Goal: Task Accomplishment & Management: Manage account settings

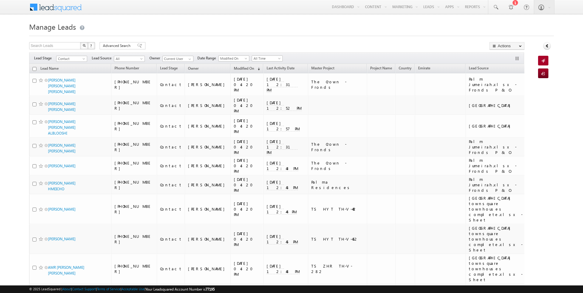
click at [35, 69] on input "checkbox" at bounding box center [34, 69] width 4 height 4
checkbox input "true"
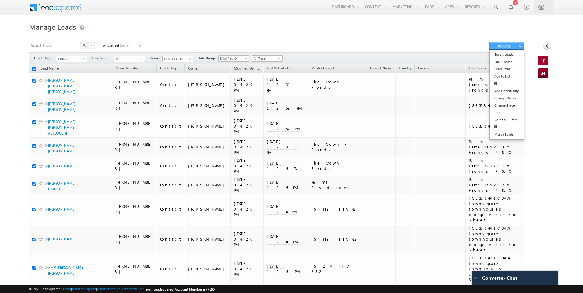
checkbox input "true"
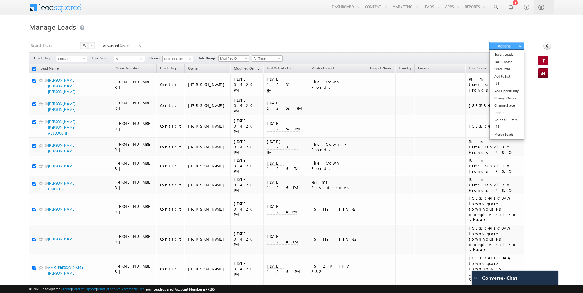
checkbox input "true"
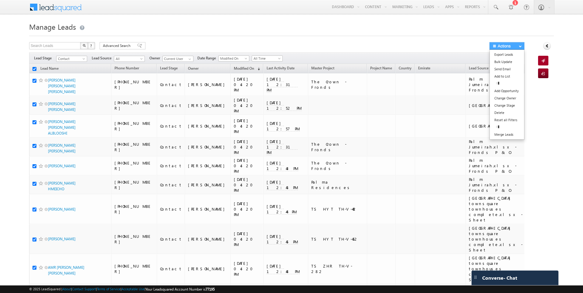
checkbox input "true"
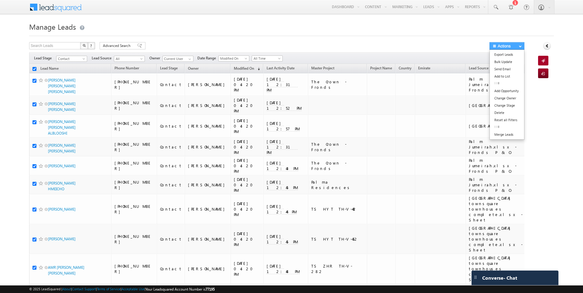
checkbox input "true"
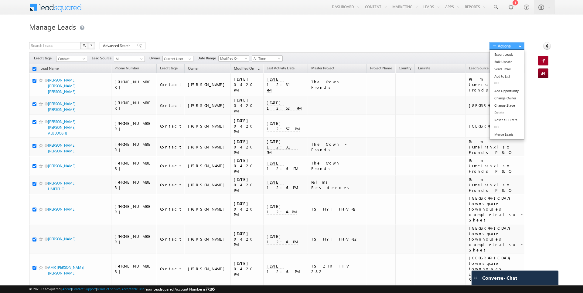
checkbox input "true"
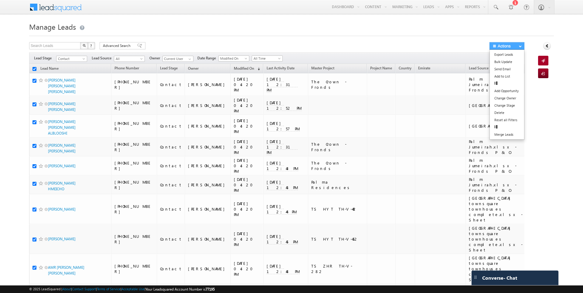
checkbox input "true"
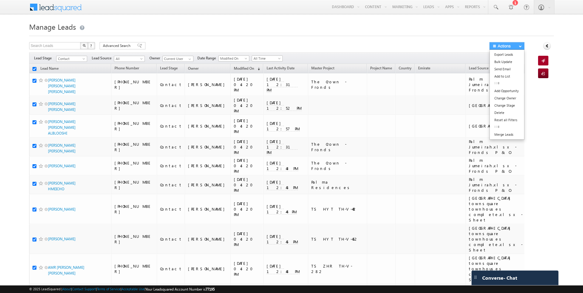
checkbox input "true"
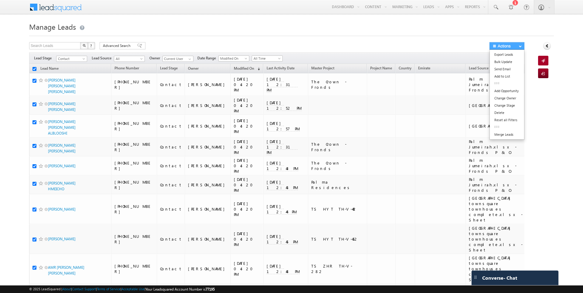
checkbox input "true"
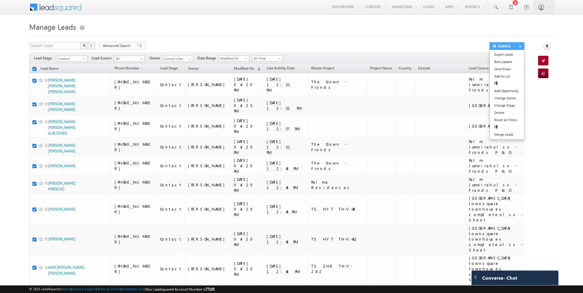
checkbox input "true"
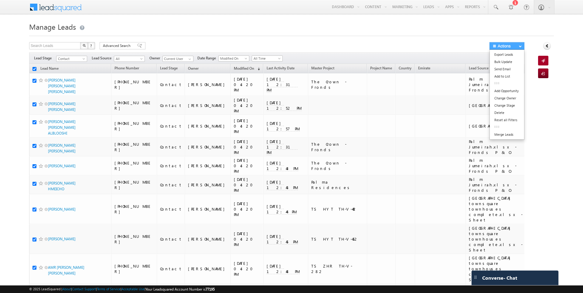
checkbox input "true"
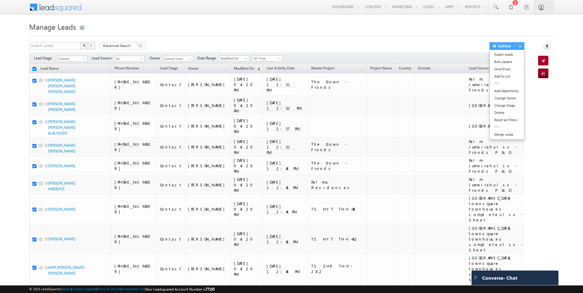
checkbox input "true"
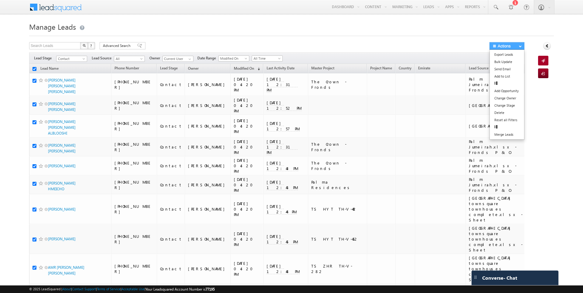
checkbox input "true"
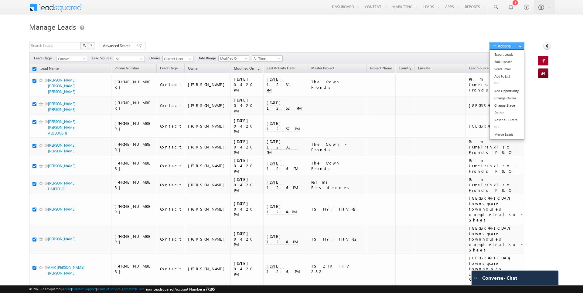
checkbox input "true"
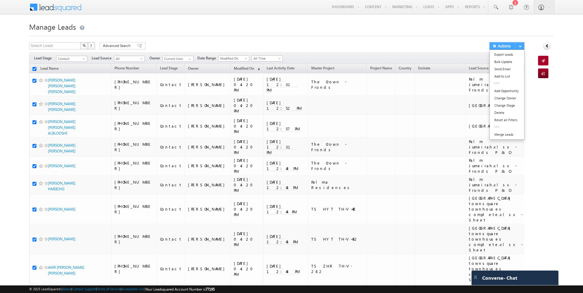
checkbox input "true"
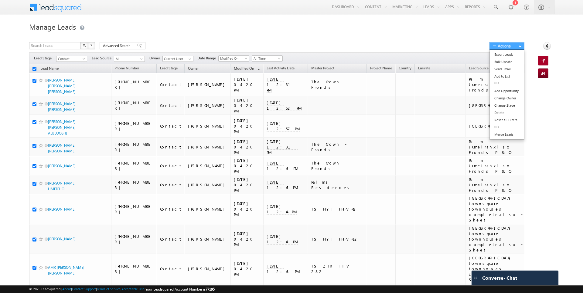
checkbox input "true"
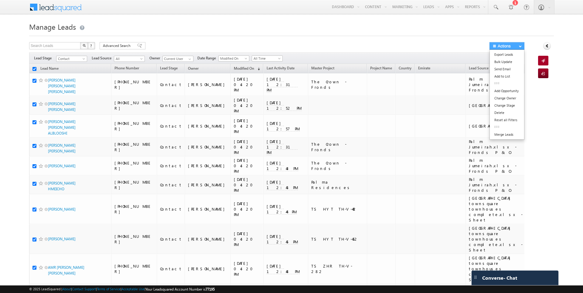
checkbox input "true"
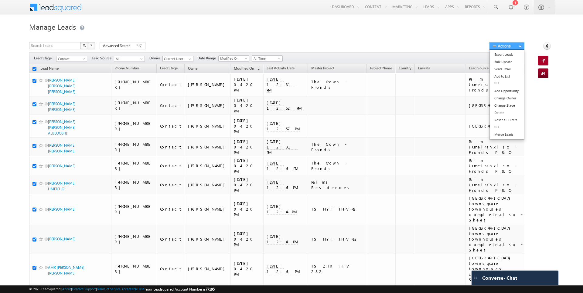
checkbox input "true"
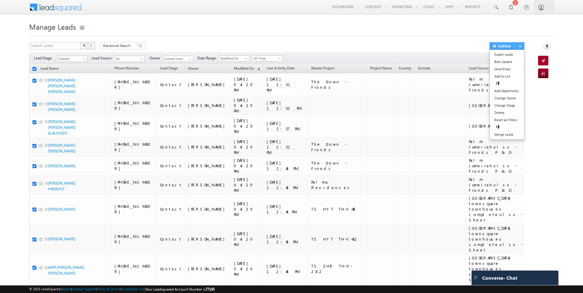
checkbox input "true"
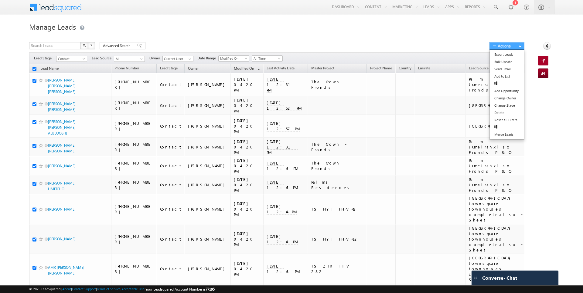
checkbox input "true"
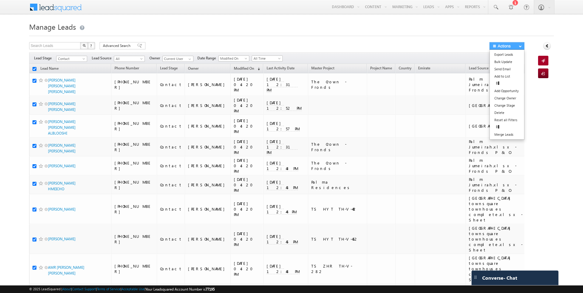
checkbox input "true"
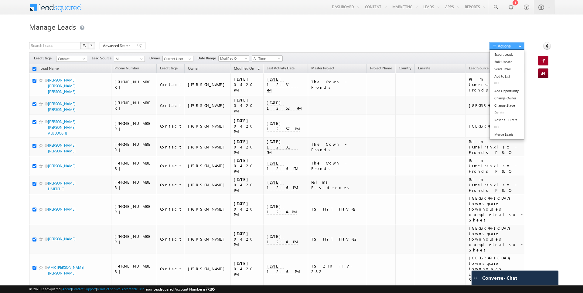
checkbox input "true"
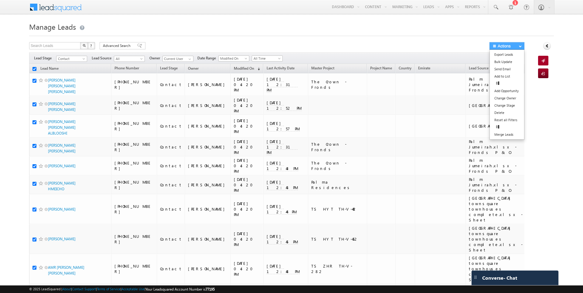
checkbox input "true"
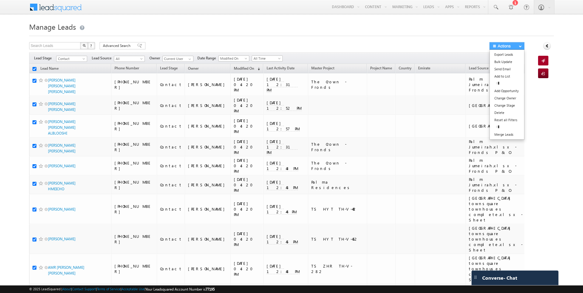
checkbox input "true"
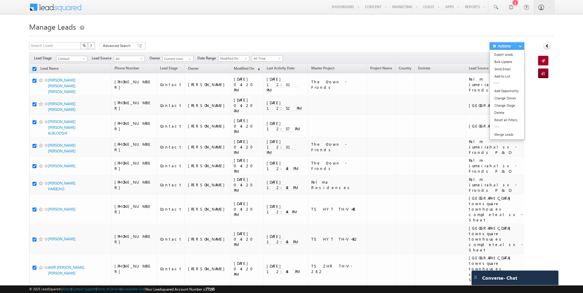
checkbox input "true"
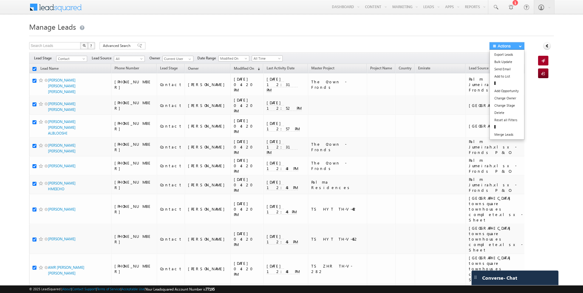
checkbox input "true"
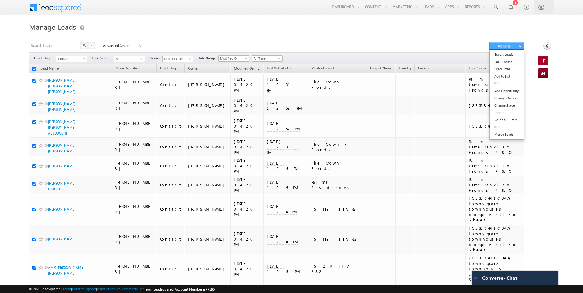
checkbox input "true"
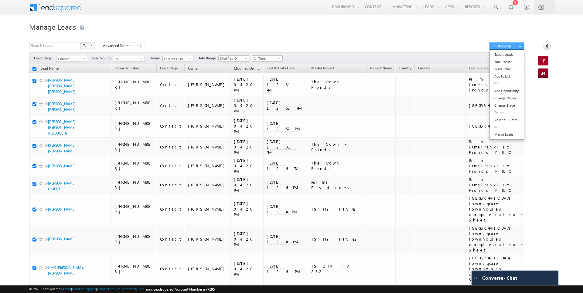
checkbox input "true"
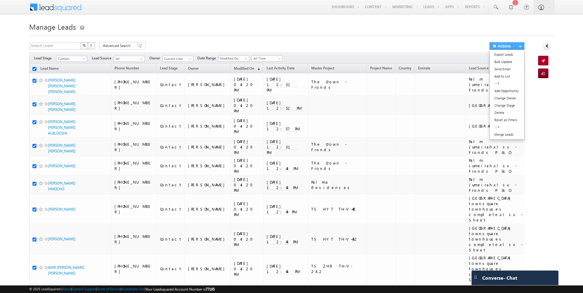
checkbox input "true"
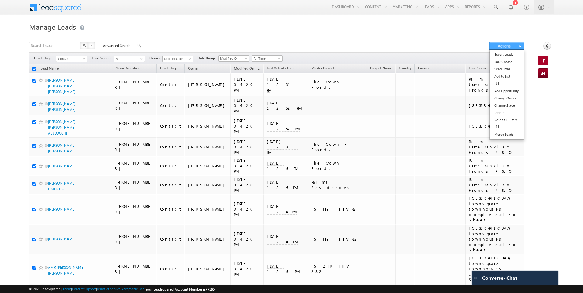
checkbox input "true"
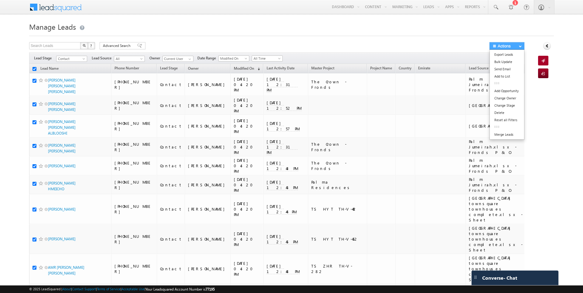
checkbox input "true"
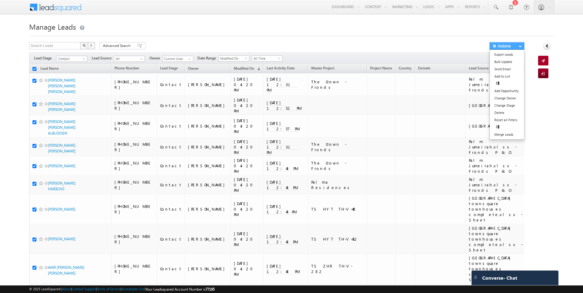
checkbox input "true"
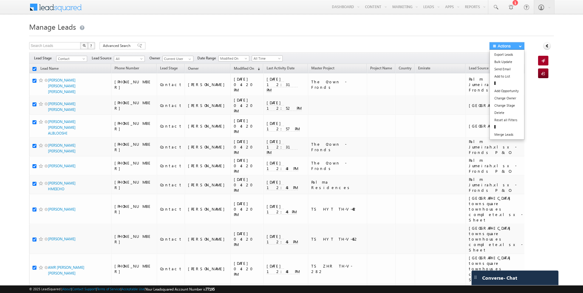
checkbox input "true"
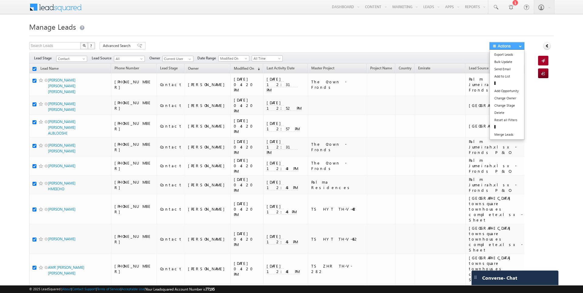
checkbox input "true"
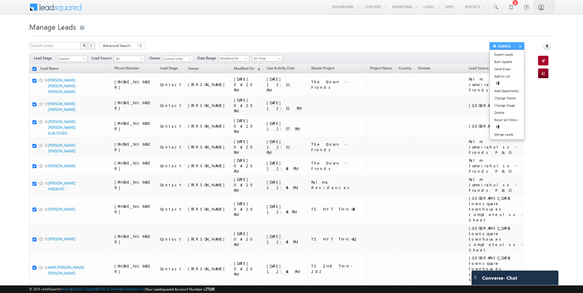
checkbox input "true"
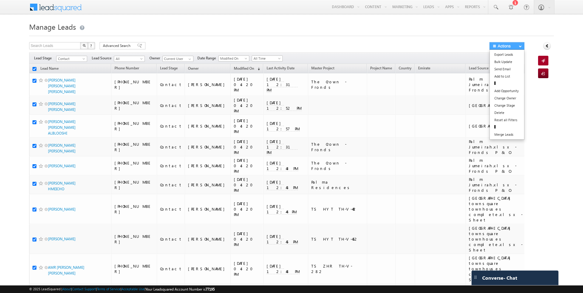
checkbox input "true"
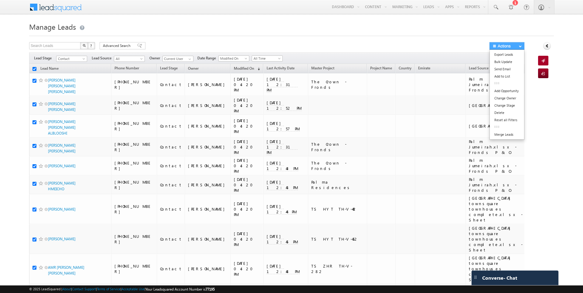
checkbox input "true"
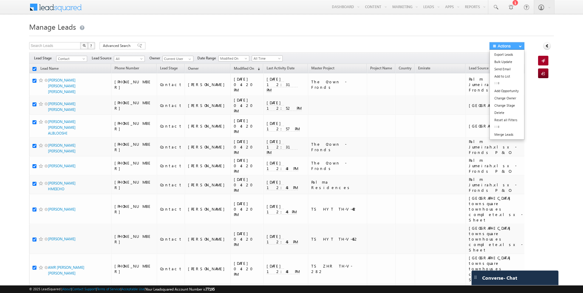
checkbox input "true"
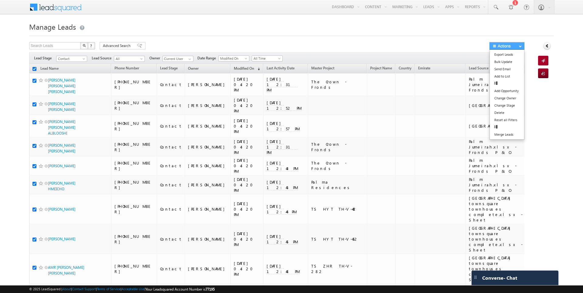
checkbox input "true"
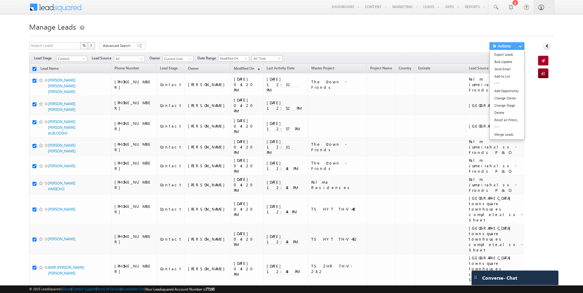
checkbox input "true"
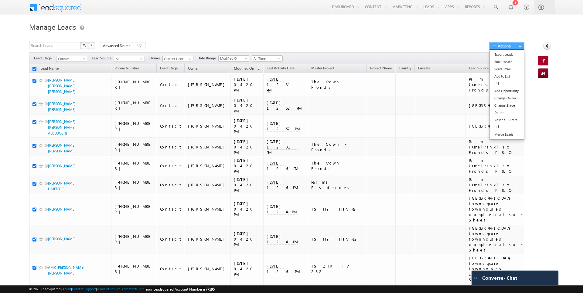
checkbox input "true"
click at [508, 97] on link "Change Owner" at bounding box center [506, 98] width 34 height 7
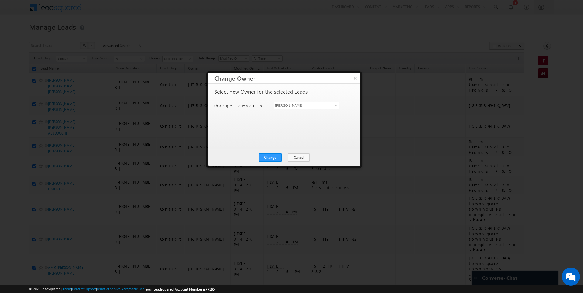
click at [311, 108] on input "[PERSON_NAME]" at bounding box center [306, 105] width 66 height 7
click at [276, 157] on button "Change" at bounding box center [270, 158] width 23 height 8
click at [285, 157] on button "Close" at bounding box center [284, 158] width 19 height 8
